Goal: Task Accomplishment & Management: Manage account settings

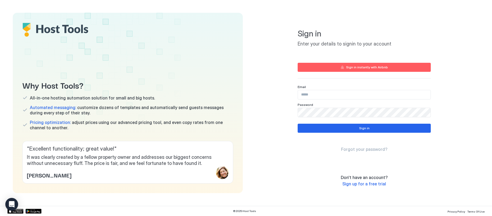
click at [326, 97] on input "Input Field" at bounding box center [364, 94] width 133 height 9
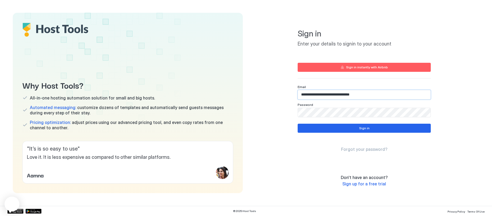
type input "**********"
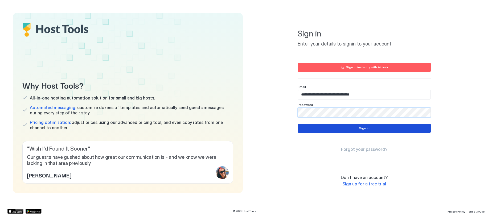
click at [335, 131] on button "Sign in" at bounding box center [364, 128] width 133 height 9
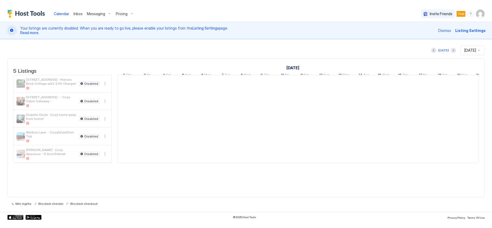
scroll to position [0, 296]
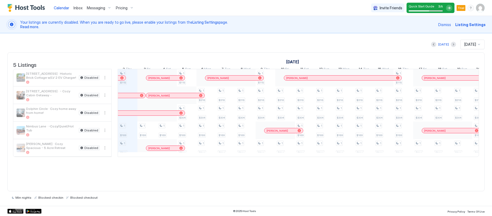
click at [126, 8] on span "Pricing" at bounding box center [122, 8] width 12 height 5
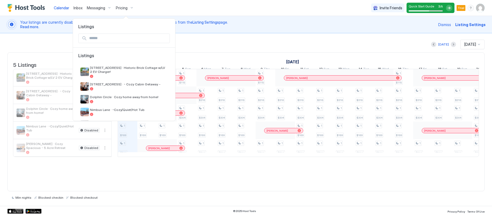
click at [126, 8] on div at bounding box center [246, 108] width 492 height 216
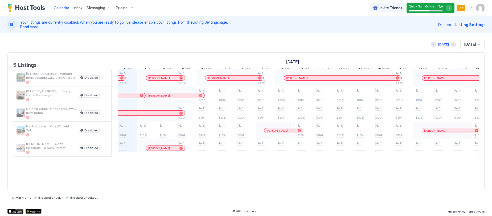
click at [103, 8] on span "Messaging" at bounding box center [96, 8] width 18 height 5
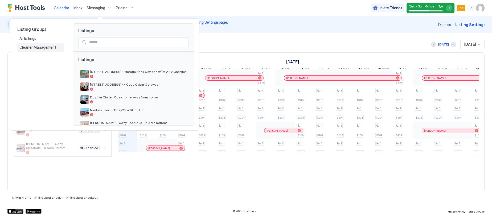
click at [27, 49] on span "Cleaner Management" at bounding box center [38, 47] width 38 height 5
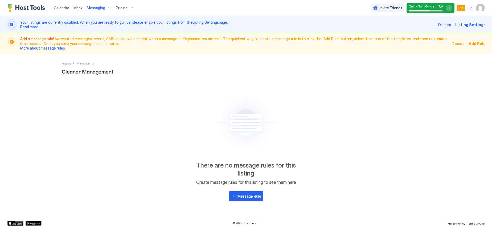
click at [67, 66] on div "Cleaner Management There are no message rules for this listing Create message r…" at bounding box center [246, 142] width 369 height 152
click at [67, 64] on span "Home" at bounding box center [66, 64] width 9 height 4
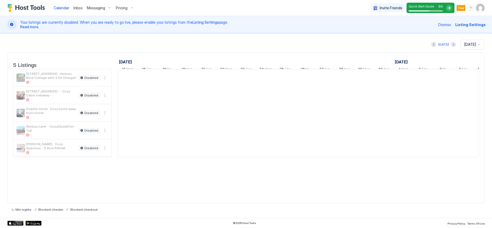
scroll to position [0, 296]
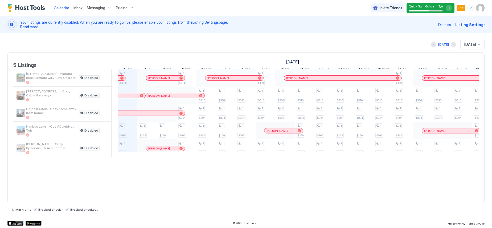
click at [481, 8] on img "User profile" at bounding box center [480, 8] width 9 height 9
click at [446, 29] on div "Settings" at bounding box center [451, 29] width 68 height 9
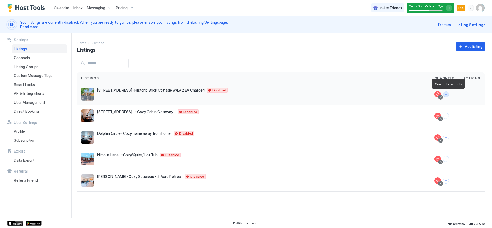
click at [448, 94] on button "Connect channels" at bounding box center [446, 94] width 6 height 6
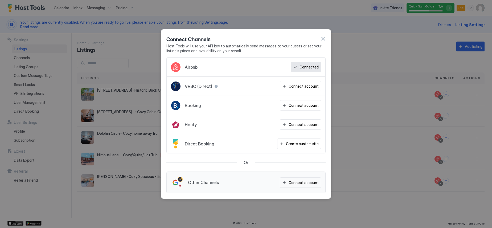
click at [324, 38] on button "button" at bounding box center [322, 38] width 5 height 5
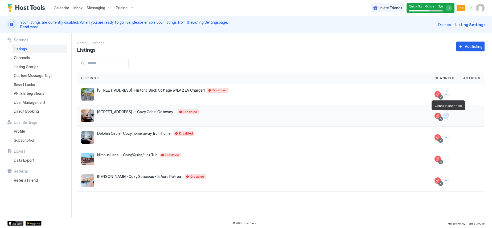
click at [447, 117] on button "Connect channels" at bounding box center [446, 116] width 6 height 6
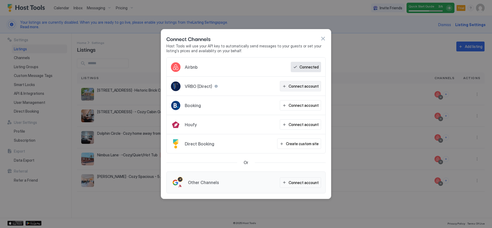
click at [298, 86] on div "Connect account" at bounding box center [304, 86] width 30 height 6
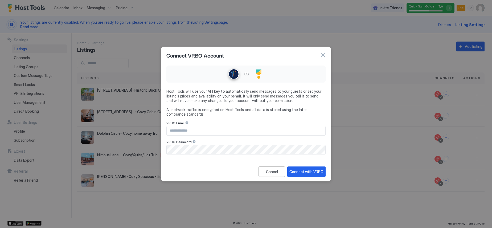
click at [210, 134] on input "Input Field" at bounding box center [246, 130] width 159 height 9
click at [210, 132] on input "Input Field" at bounding box center [246, 130] width 159 height 9
type input "*"
click at [323, 56] on button "button" at bounding box center [322, 54] width 5 height 5
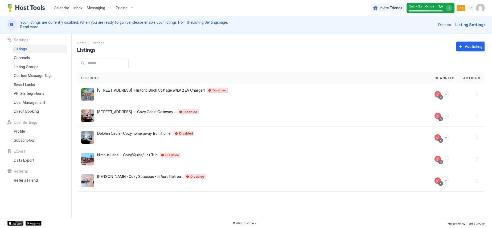
click at [59, 9] on span "Calendar" at bounding box center [61, 8] width 15 height 5
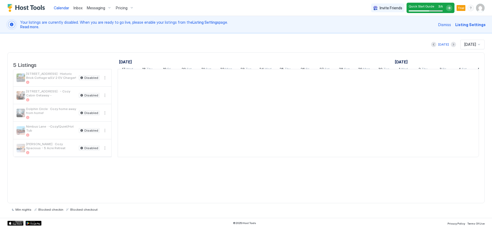
scroll to position [0, 296]
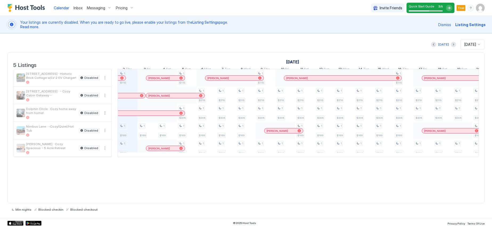
click at [478, 44] on div at bounding box center [479, 44] width 4 height 4
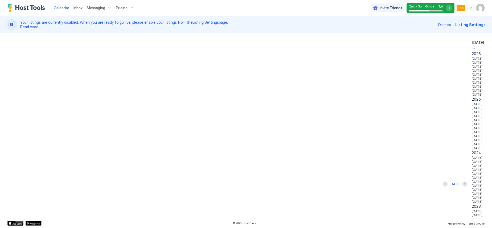
scroll to position [0, 0]
click at [472, 60] on span "[DATE]" at bounding box center [477, 58] width 11 height 4
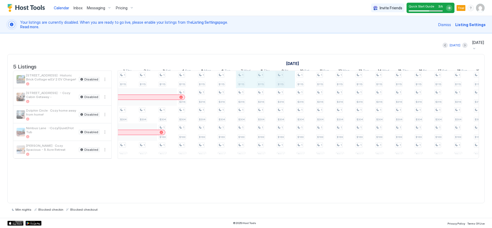
drag, startPoint x: 245, startPoint y: 80, endPoint x: 277, endPoint y: 80, distance: 32.0
click at [282, 80] on div "1 $115 1 $316 1 $304 1 $169 1 $500 1 $115 1 $316 1 $304 1 $169 1 $500 1 $115 1 …" at bounding box center [393, 115] width 1143 height 88
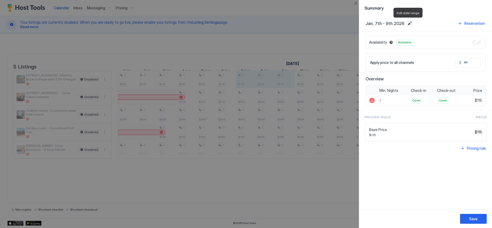
click at [407, 24] on button "Edit date range" at bounding box center [410, 23] width 6 height 6
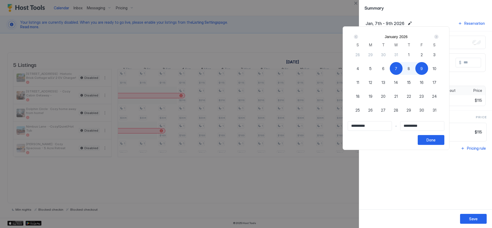
click at [403, 70] on div "7" at bounding box center [396, 68] width 13 height 13
click at [359, 84] on span "11" at bounding box center [358, 83] width 3 height 6
type input "**********"
click at [436, 142] on div "Done" at bounding box center [431, 140] width 9 height 6
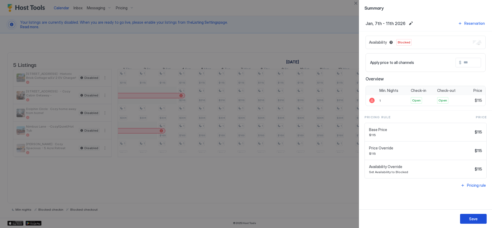
click at [473, 216] on div "Save" at bounding box center [473, 219] width 9 height 6
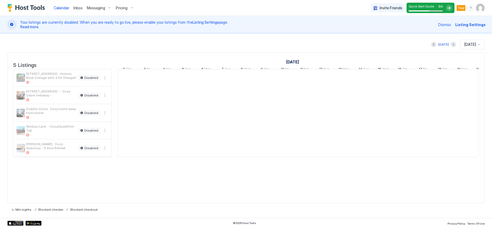
scroll to position [0, 296]
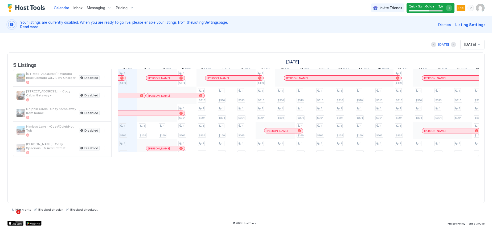
click at [479, 45] on div at bounding box center [479, 44] width 4 height 4
click at [473, 64] on span "[DATE]" at bounding box center [469, 64] width 11 height 4
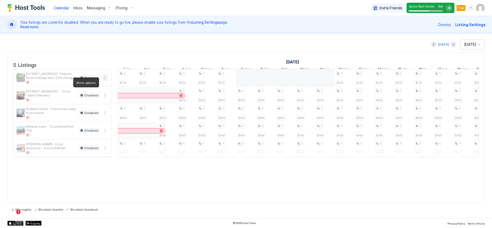
click at [104, 81] on button "More options" at bounding box center [105, 78] width 6 height 6
click at [93, 106] on span "Listing Settings" at bounding box center [96, 107] width 24 height 4
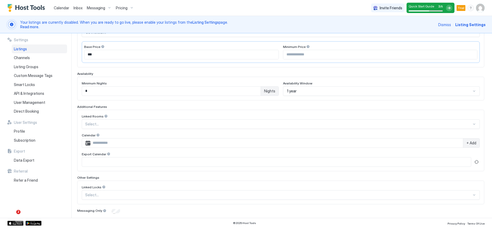
scroll to position [133, 0]
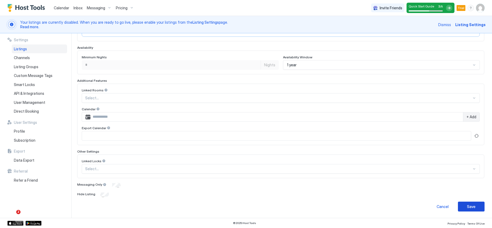
click at [467, 206] on div "Save" at bounding box center [471, 207] width 9 height 6
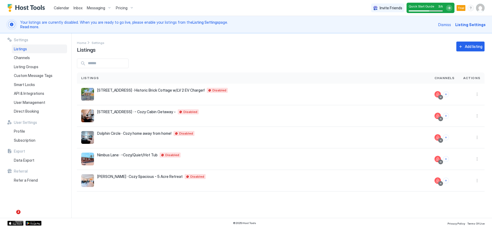
click at [55, 7] on span "Calendar" at bounding box center [61, 8] width 15 height 5
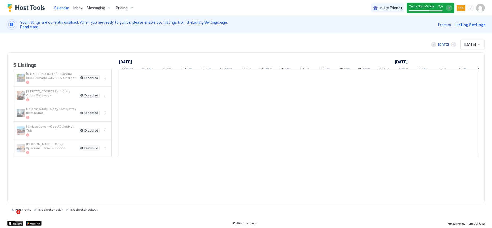
scroll to position [0, 296]
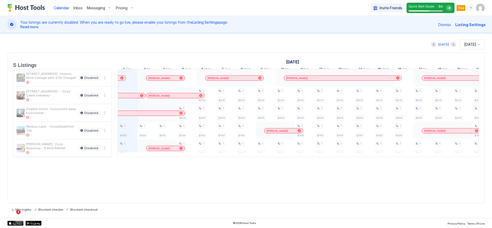
click at [478, 9] on img "User profile" at bounding box center [480, 8] width 9 height 9
click at [431, 30] on span "Settings" at bounding box center [432, 29] width 14 height 5
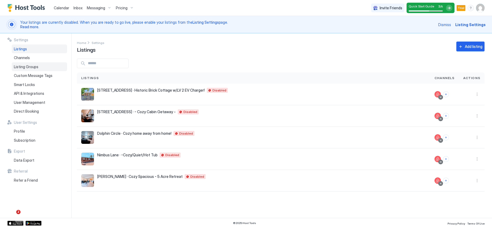
click at [24, 67] on span "Listing Groups" at bounding box center [26, 66] width 25 height 5
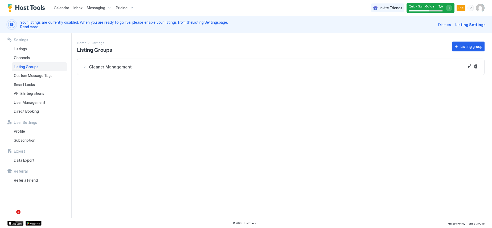
click at [85, 66] on div "Cleaner Management" at bounding box center [281, 66] width 397 height 5
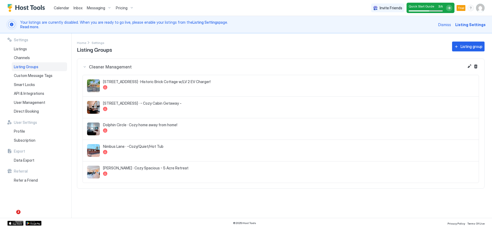
click at [85, 67] on div "Cleaner Management" at bounding box center [281, 66] width 397 height 5
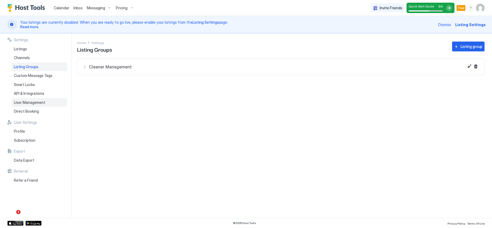
click at [19, 103] on span "User Management" at bounding box center [29, 102] width 31 height 5
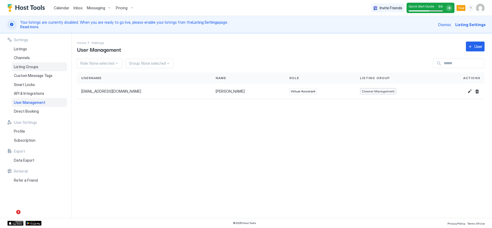
click at [26, 67] on span "Listing Groups" at bounding box center [26, 66] width 25 height 5
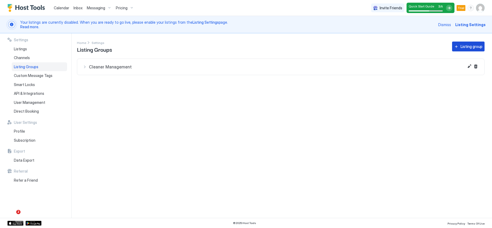
click at [463, 45] on div "Listing group" at bounding box center [472, 47] width 22 height 6
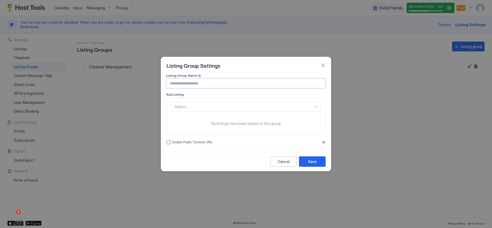
click at [204, 86] on input "Input Field" at bounding box center [246, 83] width 159 height 9
type input "**********"
click at [197, 94] on div "Add Listing" at bounding box center [246, 94] width 159 height 4
click at [200, 104] on div "Select..." at bounding box center [246, 107] width 150 height 10
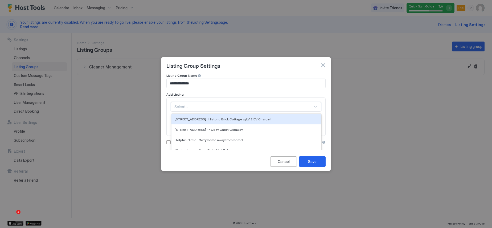
scroll to position [15, 0]
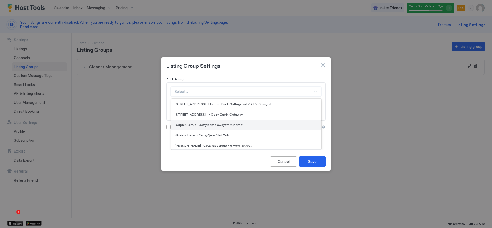
click at [209, 127] on span "Dolphin Circle · Cozy home away from home!" at bounding box center [209, 125] width 68 height 4
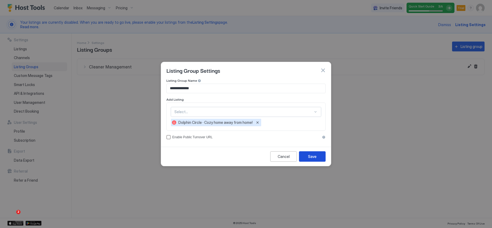
click at [308, 156] on button "Save" at bounding box center [312, 156] width 27 height 10
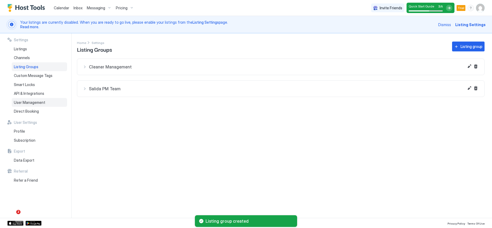
click at [39, 104] on span "User Management" at bounding box center [29, 102] width 31 height 5
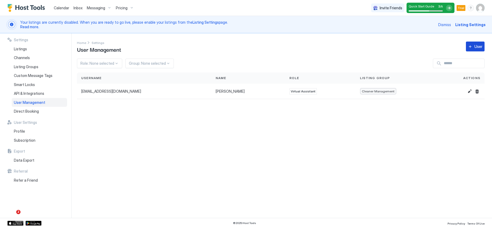
click at [469, 44] on button "User" at bounding box center [475, 47] width 19 height 10
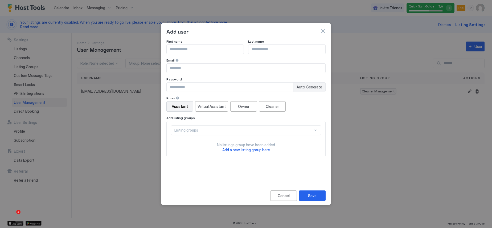
click at [201, 48] on input "Input Field" at bounding box center [205, 49] width 77 height 9
type input "*****"
type input "******"
type input "**********"
click at [244, 78] on div "Password" at bounding box center [246, 79] width 159 height 5
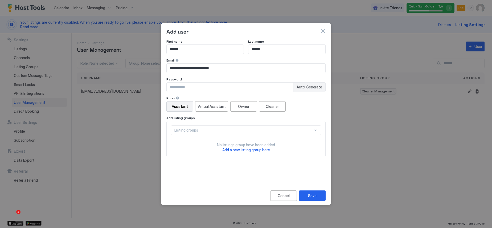
click at [238, 86] on input "Input Field" at bounding box center [230, 87] width 127 height 9
click at [180, 88] on input "**********" at bounding box center [230, 87] width 127 height 9
click at [186, 87] on input "*********" at bounding box center [230, 87] width 127 height 9
click at [192, 89] on input "*********" at bounding box center [230, 87] width 127 height 9
click at [196, 76] on div "**********" at bounding box center [246, 65] width 159 height 52
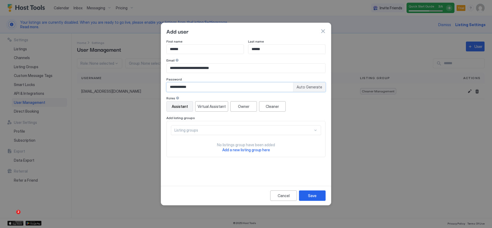
click at [199, 87] on input "**********" at bounding box center [230, 87] width 127 height 9
type input "**********"
click at [200, 79] on div "Password" at bounding box center [246, 79] width 159 height 5
click at [185, 132] on div "Listing groups" at bounding box center [244, 130] width 139 height 5
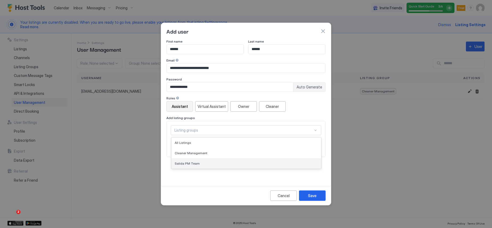
click at [190, 166] on div "Salida PM Team" at bounding box center [247, 163] width 150 height 10
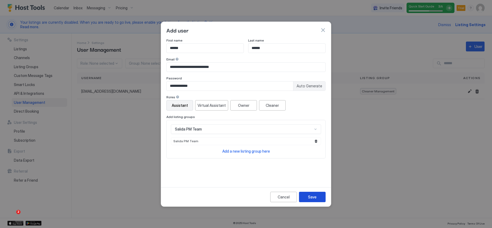
click at [313, 197] on div "Save" at bounding box center [312, 197] width 9 height 6
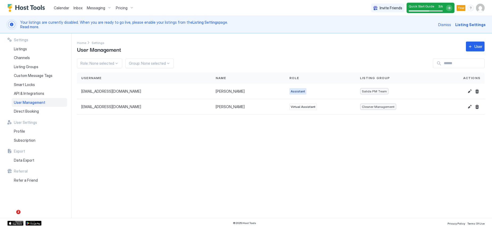
click at [481, 7] on img "User profile" at bounding box center [480, 8] width 9 height 9
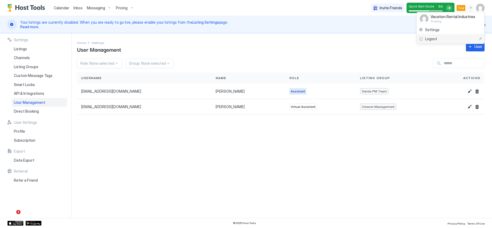
click at [433, 39] on span "Logout" at bounding box center [431, 38] width 12 height 5
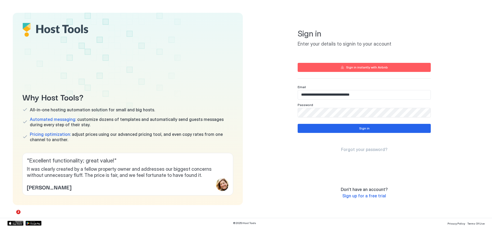
click at [374, 96] on input "**********" at bounding box center [364, 94] width 133 height 9
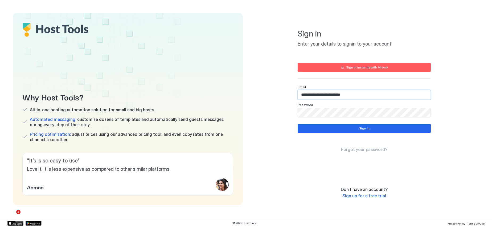
type input "**********"
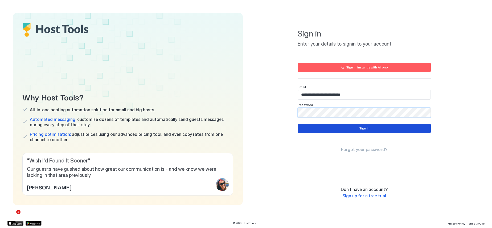
click at [352, 128] on button "Sign in" at bounding box center [364, 128] width 133 height 9
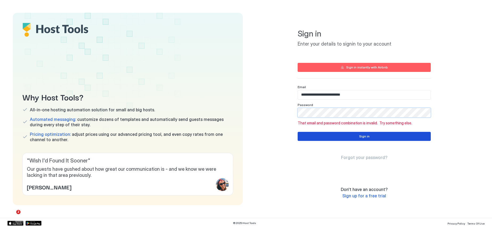
click at [348, 136] on button "Sign in" at bounding box center [364, 136] width 133 height 9
